Goal: Find specific page/section: Find specific page/section

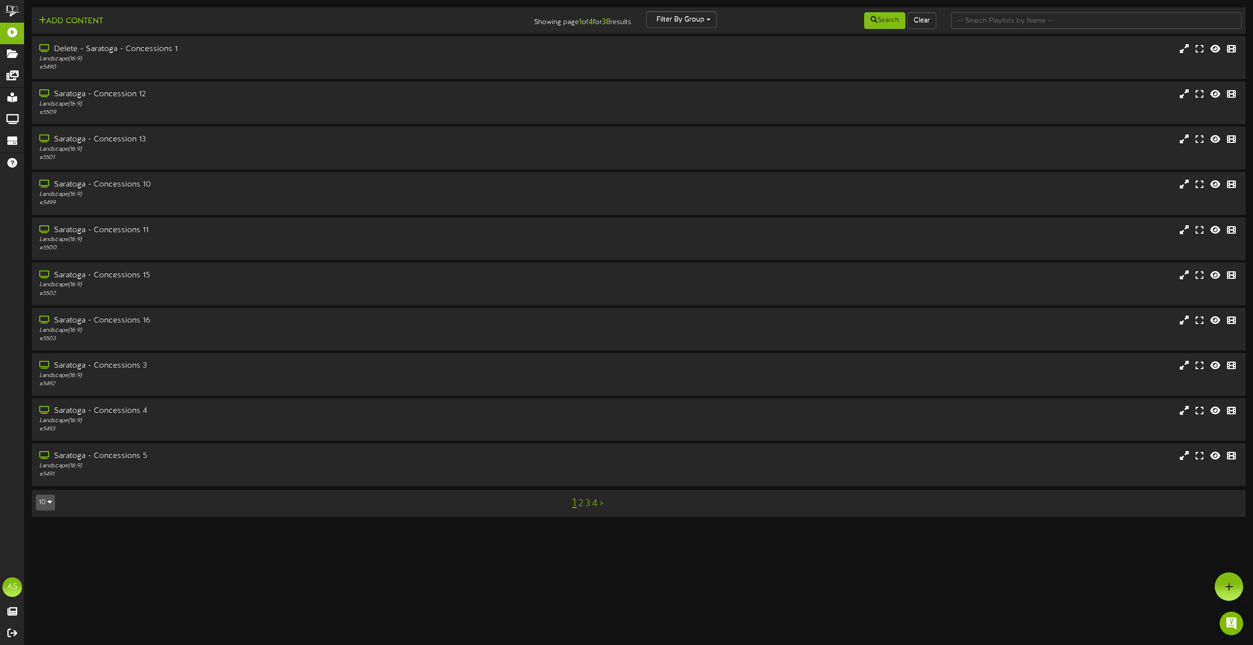
click at [165, 527] on html "ChannelValet Playlists Folders Messages My Library Groups Devices Help AS [PERS…" at bounding box center [626, 263] width 1253 height 527
click at [1004, 23] on input "text" at bounding box center [1096, 20] width 291 height 17
type input "theater"
